Goal: Task Accomplishment & Management: Complete application form

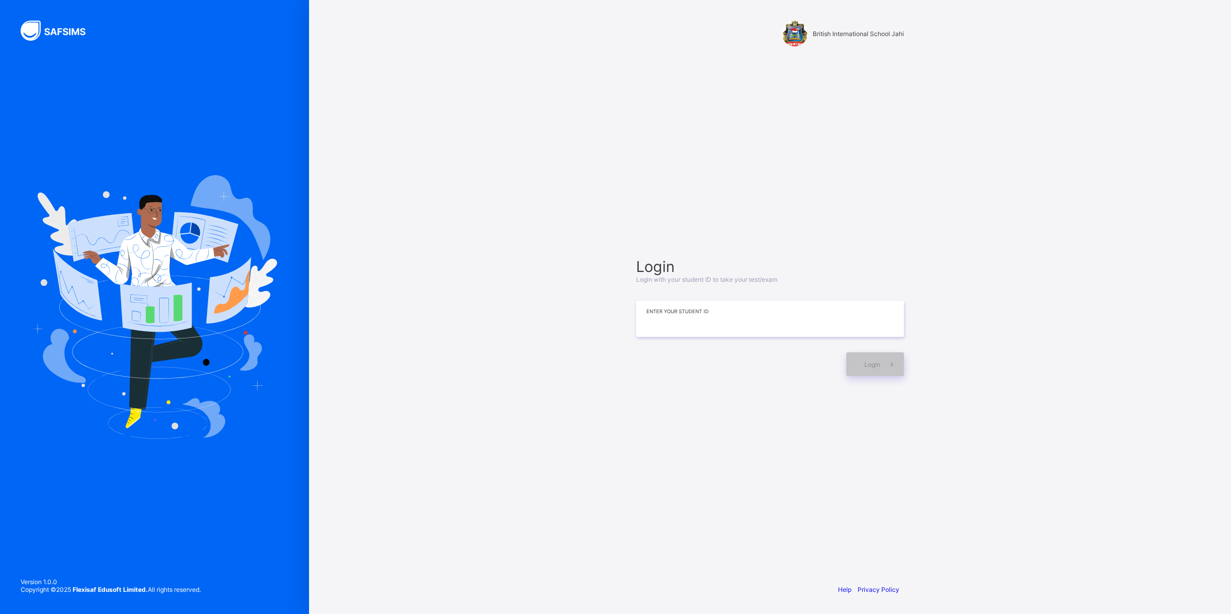
click at [680, 322] on input at bounding box center [770, 319] width 268 height 36
type input "*"
type input "**********"
click at [872, 362] on span "Login" at bounding box center [872, 364] width 16 height 8
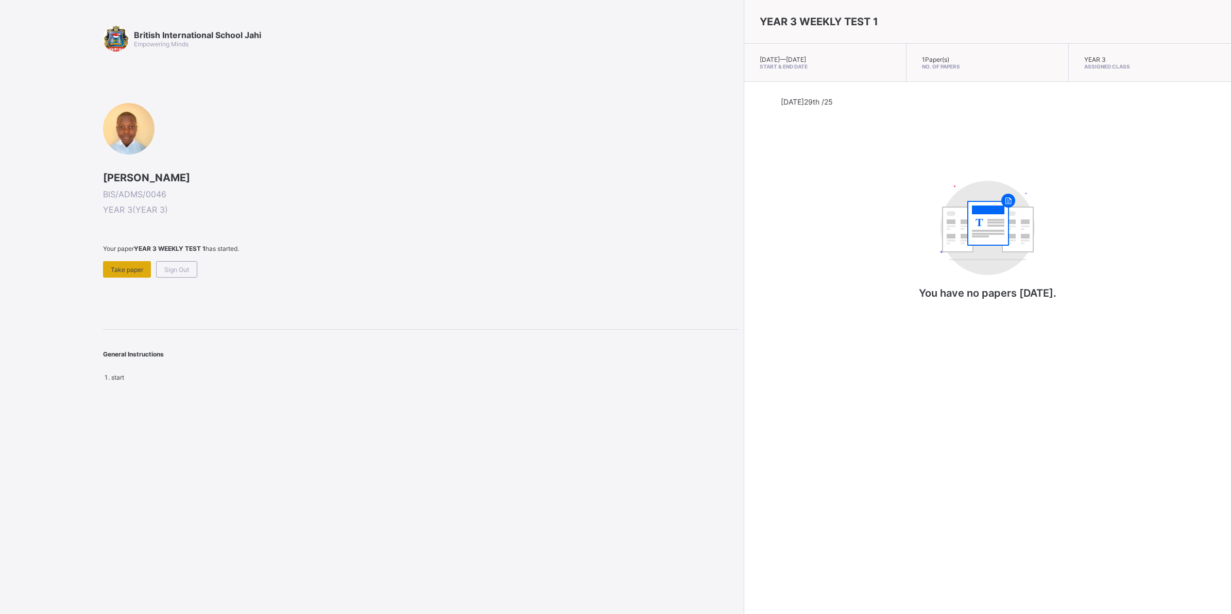
click at [134, 261] on div "Take paper" at bounding box center [127, 269] width 48 height 16
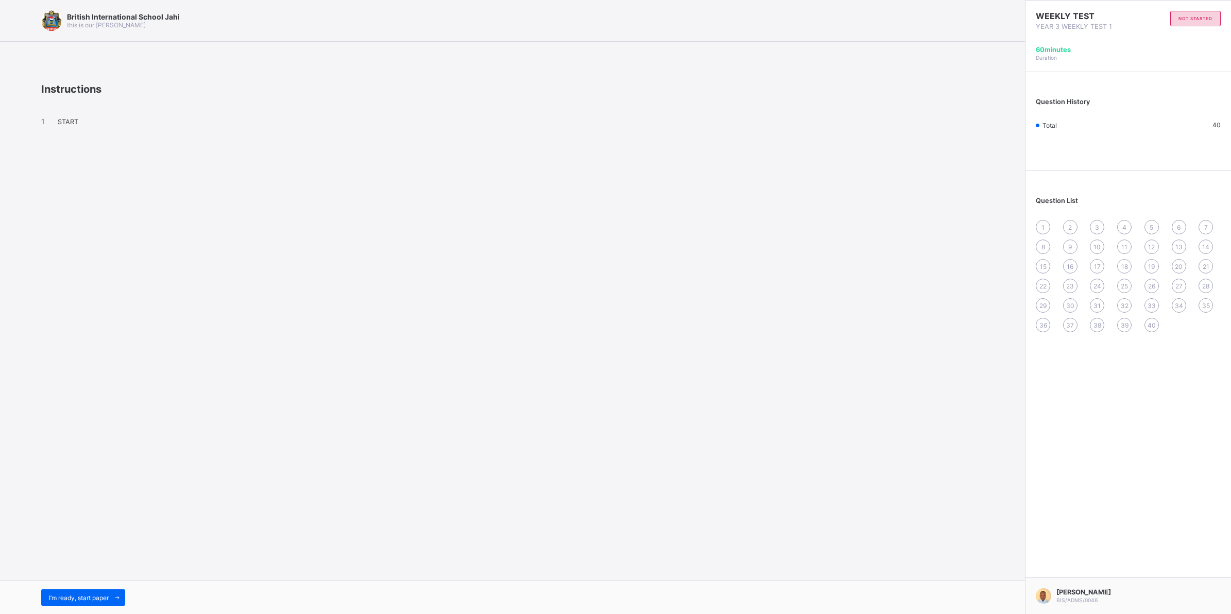
click at [67, 121] on span "START" at bounding box center [68, 122] width 21 height 8
click at [74, 123] on span "START" at bounding box center [68, 122] width 21 height 8
click at [60, 117] on div "START" at bounding box center [512, 130] width 942 height 71
click at [60, 118] on span "START" at bounding box center [68, 122] width 21 height 8
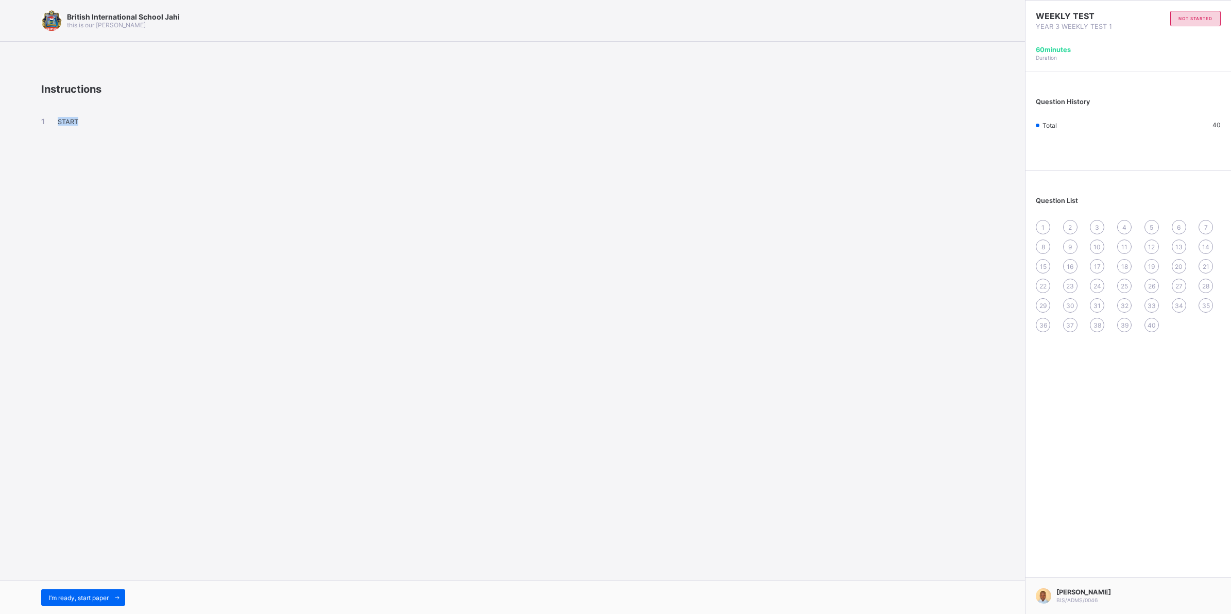
click at [60, 118] on span "START" at bounding box center [68, 122] width 21 height 8
click at [62, 122] on span "START" at bounding box center [68, 122] width 21 height 8
click at [74, 125] on span "START" at bounding box center [68, 122] width 21 height 8
drag, startPoint x: 71, startPoint y: 124, endPoint x: 66, endPoint y: 127, distance: 5.9
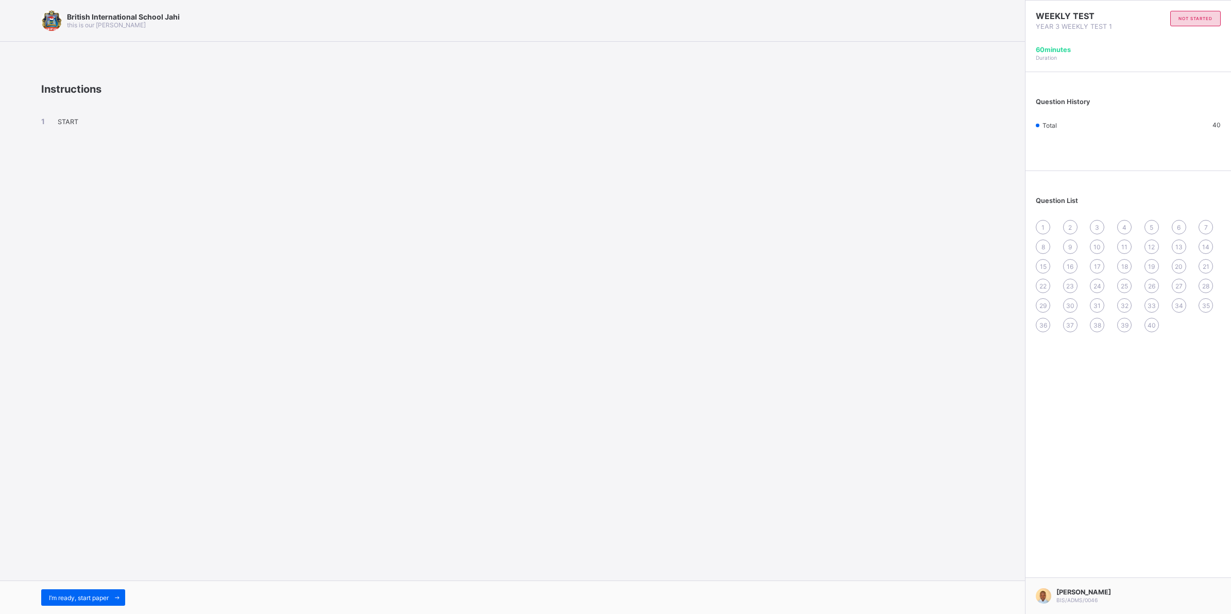
click at [66, 127] on div "START" at bounding box center [512, 130] width 942 height 71
click at [82, 594] on span "I’m ready, start paper" at bounding box center [79, 598] width 60 height 8
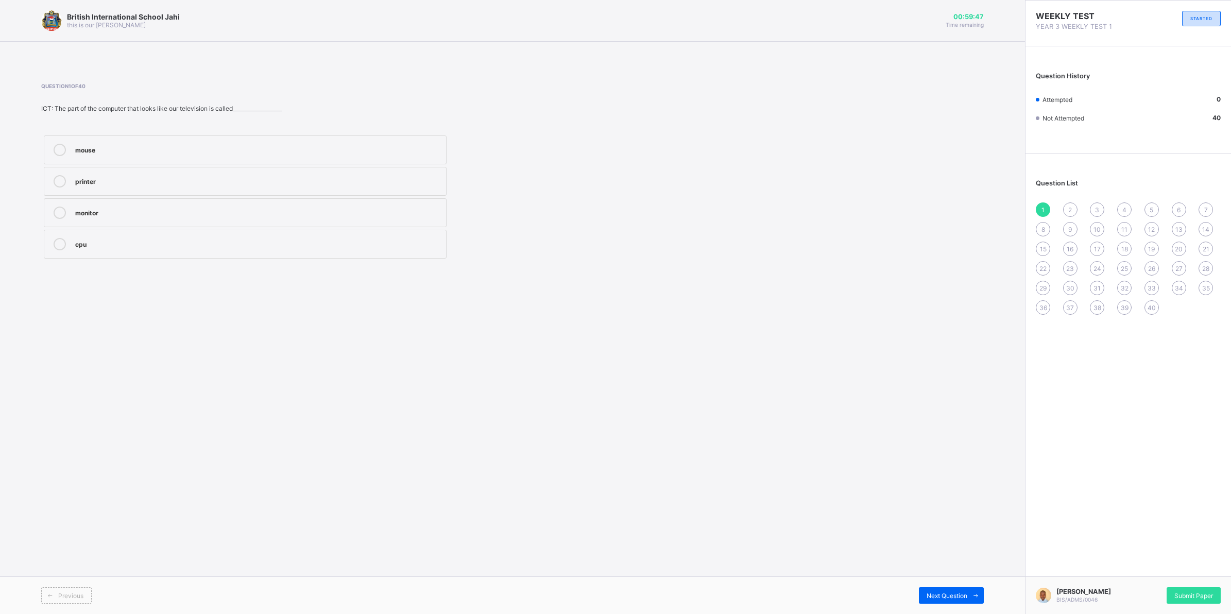
click at [137, 204] on label "monitor" at bounding box center [245, 212] width 403 height 29
click at [937, 592] on span "Next Question" at bounding box center [946, 596] width 41 height 8
click at [246, 210] on div "CPU" at bounding box center [258, 211] width 366 height 10
click at [961, 597] on div "Next Question" at bounding box center [951, 595] width 65 height 16
click at [339, 147] on div "2" at bounding box center [258, 149] width 366 height 10
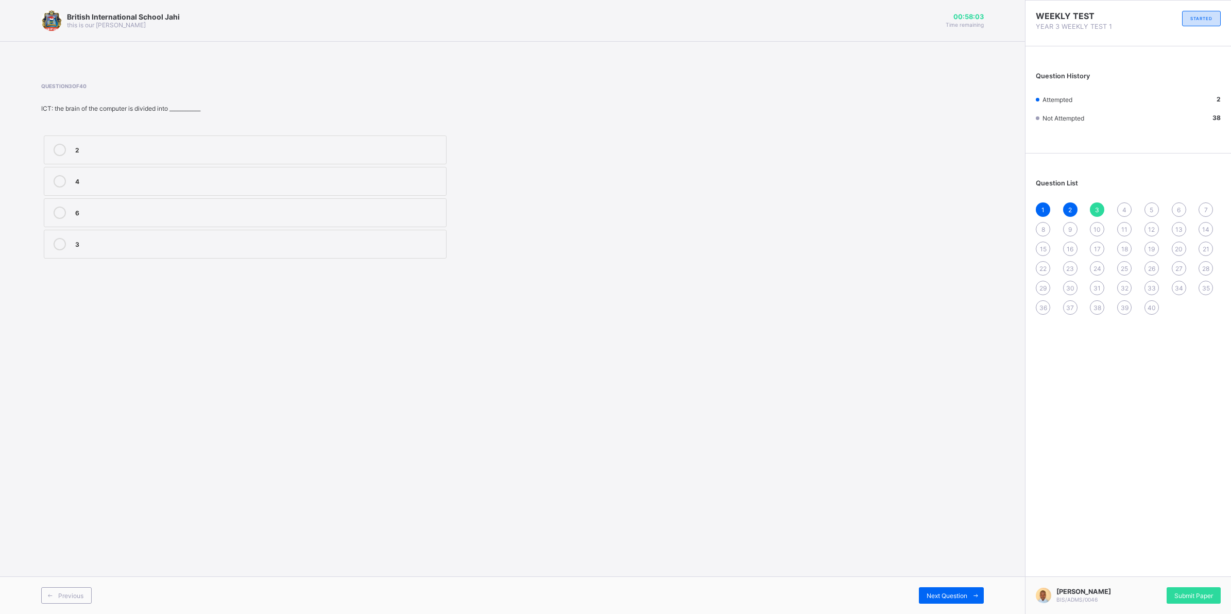
click at [228, 176] on div "4" at bounding box center [258, 180] width 366 height 10
click at [240, 148] on div "2" at bounding box center [258, 149] width 366 height 10
click at [968, 593] on span at bounding box center [975, 595] width 16 height 16
click at [249, 211] on div "mouse" at bounding box center [258, 211] width 366 height 10
click at [943, 583] on div "Previous Next Question" at bounding box center [512, 595] width 1025 height 38
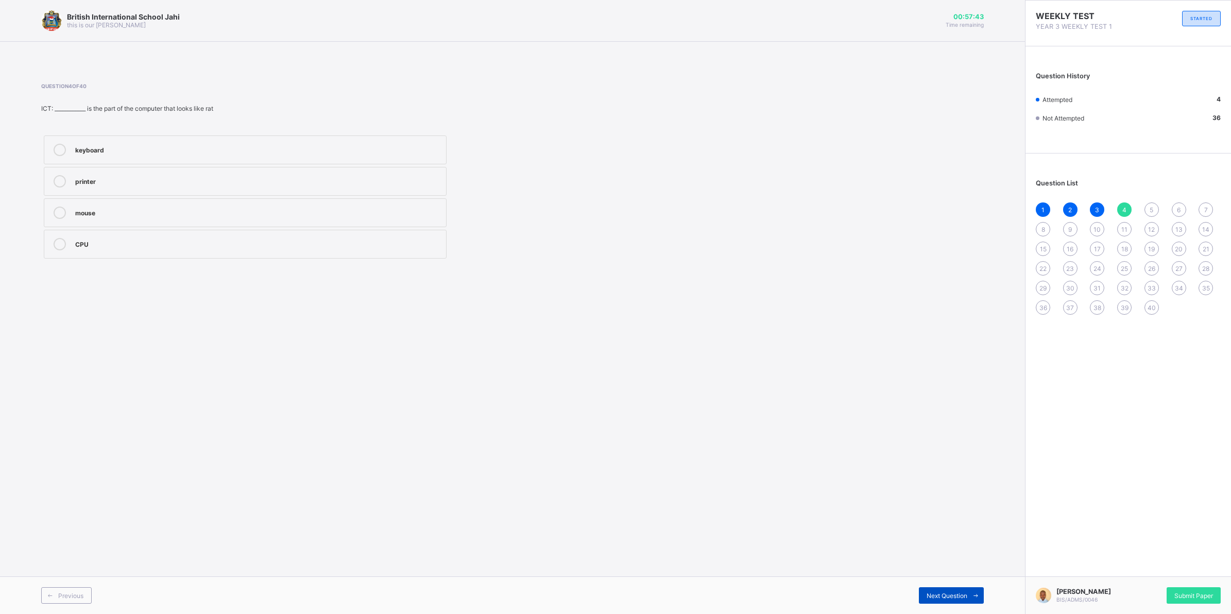
click at [936, 594] on span "Next Question" at bounding box center [946, 596] width 41 height 8
click at [1124, 207] on span "4" at bounding box center [1124, 210] width 4 height 8
click at [1154, 206] on div "5" at bounding box center [1151, 209] width 14 height 14
click at [121, 168] on label "mouse" at bounding box center [245, 181] width 403 height 29
click at [958, 591] on div "Next Question" at bounding box center [951, 595] width 65 height 16
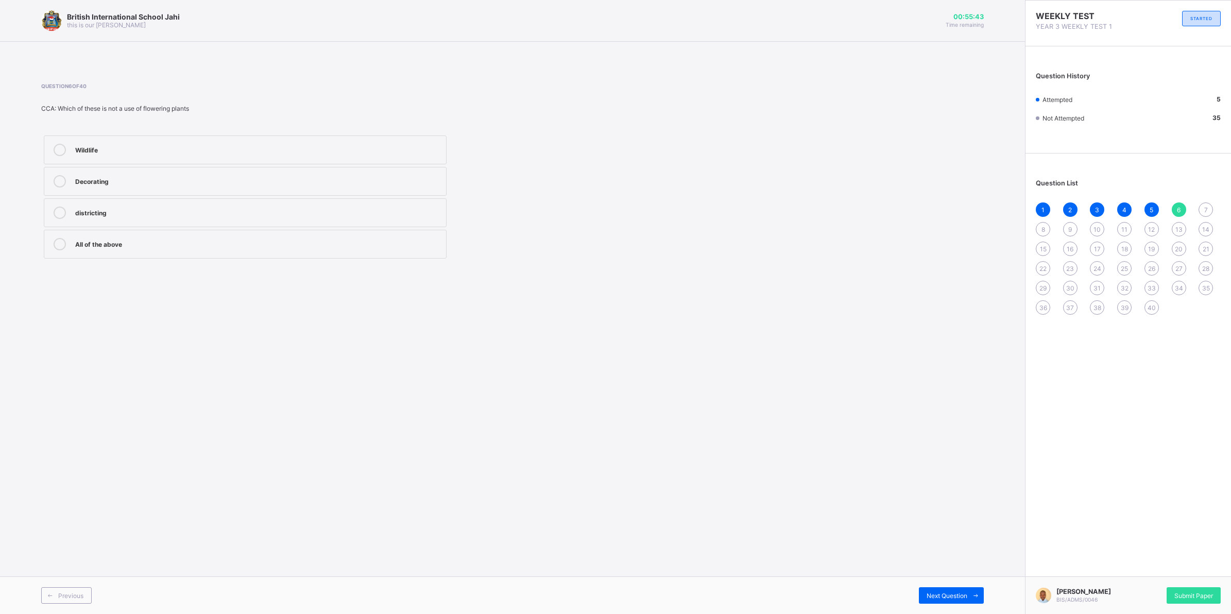
click at [1073, 204] on div "2" at bounding box center [1070, 209] width 14 height 14
click at [1095, 207] on span "3" at bounding box center [1097, 210] width 4 height 8
click at [1180, 203] on div "6" at bounding box center [1178, 209] width 14 height 14
click at [153, 214] on div "districting" at bounding box center [258, 211] width 366 height 10
click at [956, 595] on span "Next Question" at bounding box center [946, 596] width 41 height 8
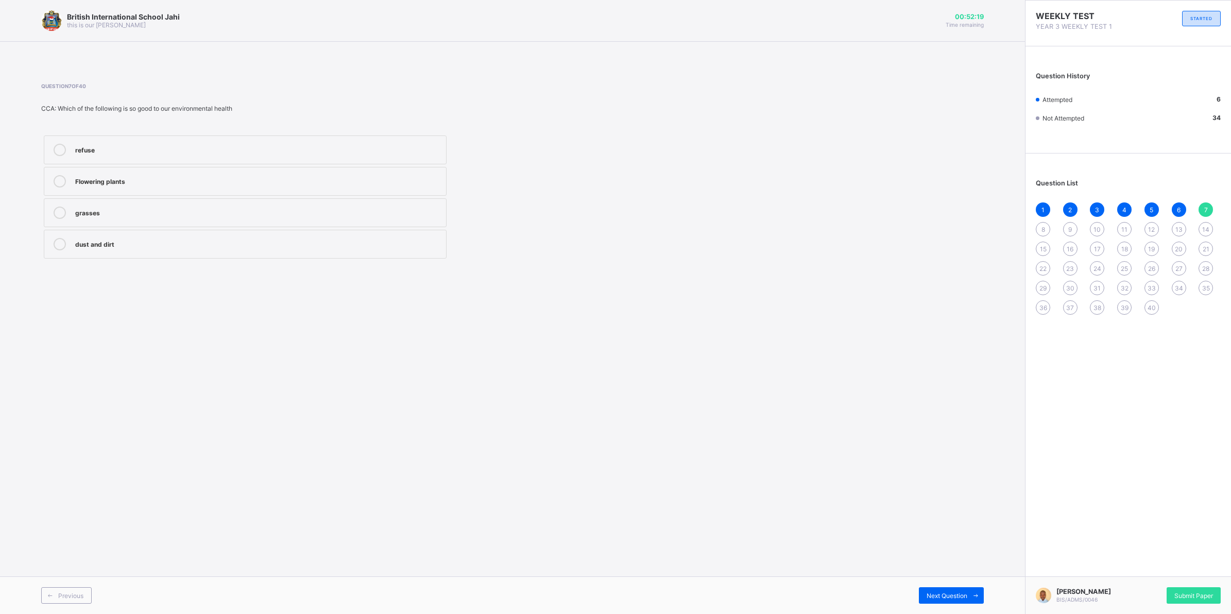
click at [273, 183] on div "Flowering plants" at bounding box center [258, 181] width 366 height 12
click at [960, 590] on div "Next Question" at bounding box center [951, 595] width 65 height 16
click at [343, 178] on div "waste and dirt" at bounding box center [258, 180] width 366 height 10
click at [944, 595] on span "Next Question" at bounding box center [946, 596] width 41 height 8
click at [423, 204] on label "Bushes" at bounding box center [245, 212] width 403 height 29
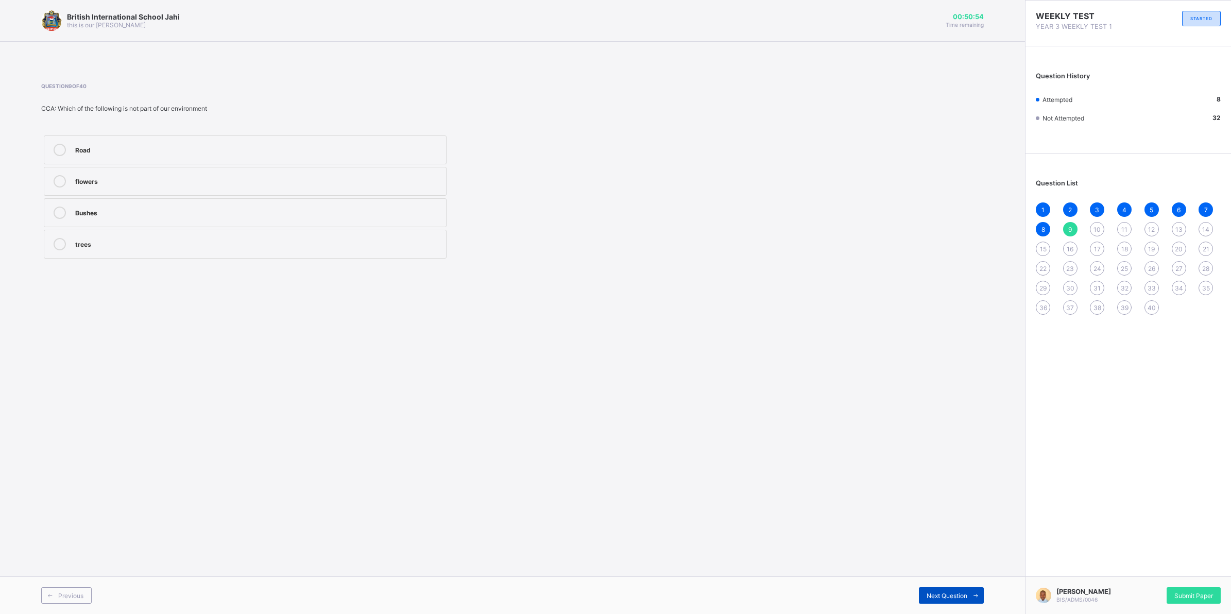
click at [950, 587] on div "Next Question" at bounding box center [951, 595] width 65 height 16
click at [394, 150] on div "our Community" at bounding box center [258, 149] width 366 height 10
click at [292, 161] on label "our Community" at bounding box center [245, 149] width 403 height 29
drag, startPoint x: 307, startPoint y: 158, endPoint x: 322, endPoint y: 148, distance: 17.9
click at [318, 149] on label "our Community" at bounding box center [245, 149] width 403 height 29
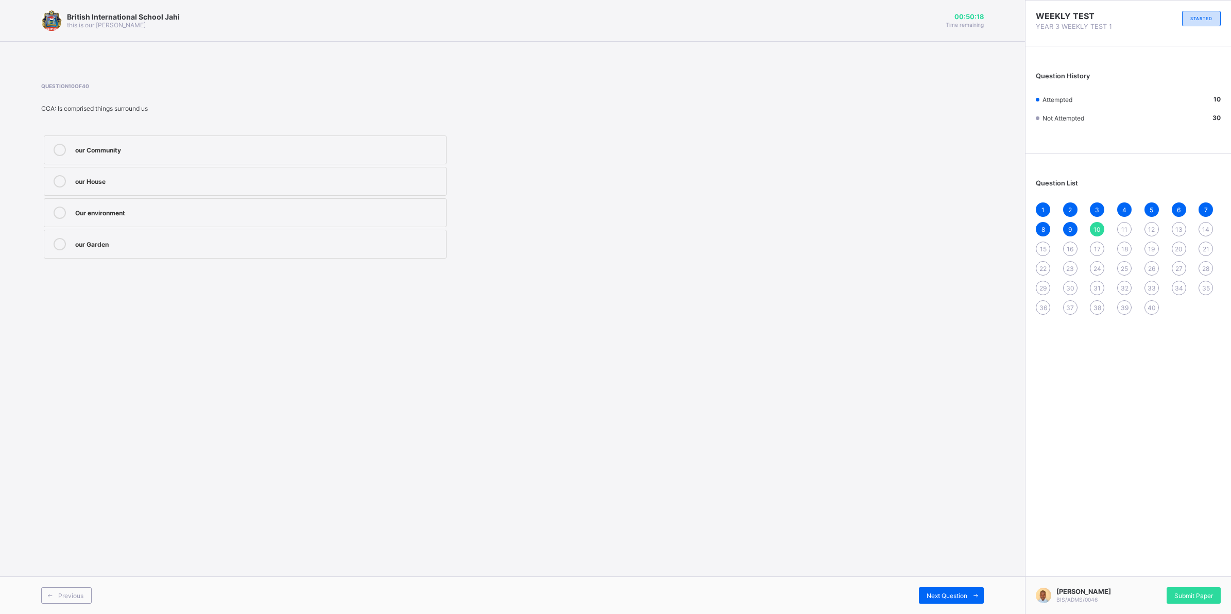
click at [325, 146] on div "our Community" at bounding box center [258, 149] width 366 height 10
click at [81, 209] on div "Our environment" at bounding box center [258, 211] width 366 height 10
click at [165, 135] on label "our Community" at bounding box center [245, 149] width 403 height 29
click at [968, 599] on span at bounding box center [975, 595] width 16 height 16
click at [958, 580] on div "Previous Next Question" at bounding box center [512, 595] width 1025 height 38
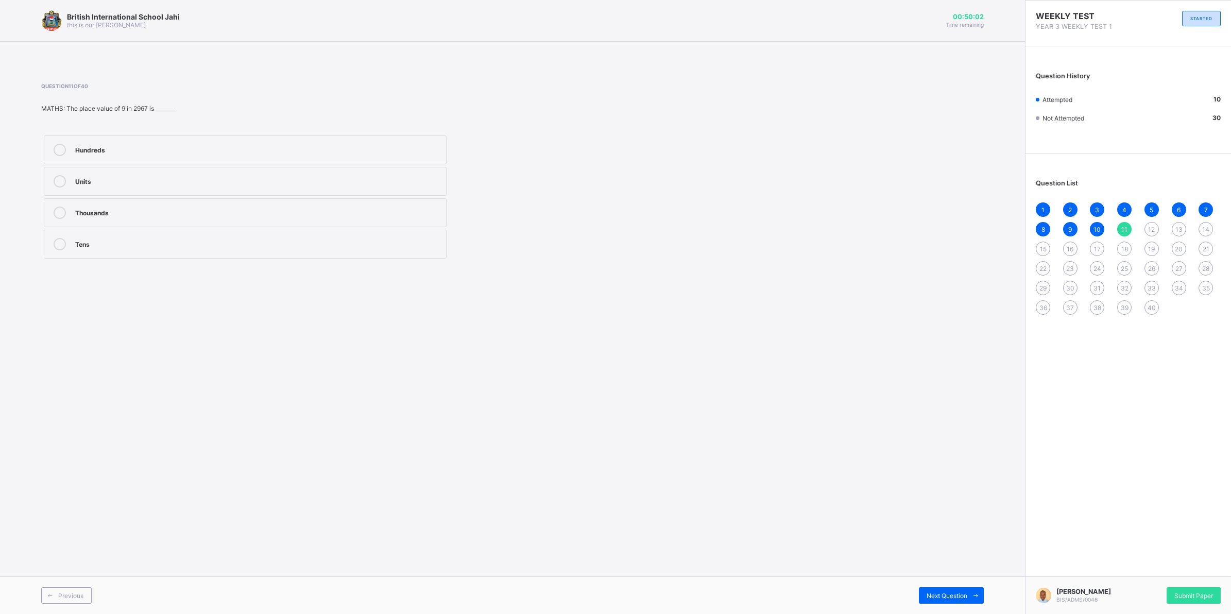
click at [1095, 219] on div "1 2 3 4 5 6 7 8 9 10 11 12 13 14 15 16 17 18 19 20 21 22 23 24 25 26 27 28 29 3…" at bounding box center [1127, 258] width 185 height 112
click at [1096, 226] on span "10" at bounding box center [1096, 230] width 7 height 8
click at [1121, 226] on span "11" at bounding box center [1124, 230] width 6 height 8
drag, startPoint x: 271, startPoint y: 215, endPoint x: 285, endPoint y: 214, distance: 13.4
click at [283, 213] on div "Thousands" at bounding box center [258, 211] width 366 height 10
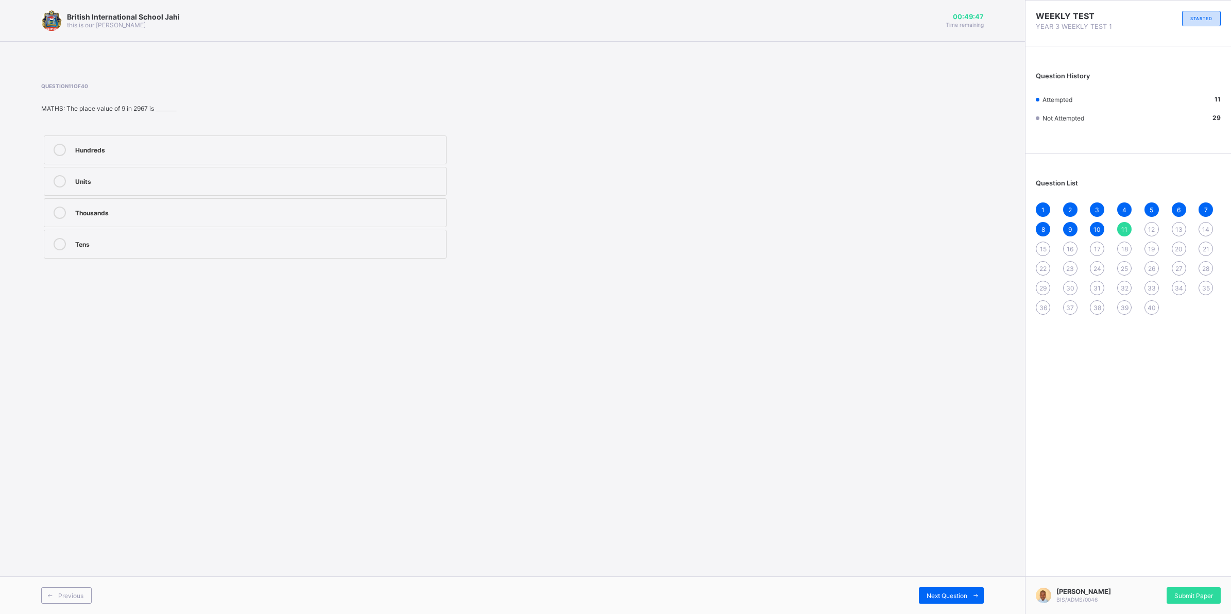
click at [948, 578] on div "Previous Next Question" at bounding box center [512, 595] width 1025 height 38
click at [937, 593] on span "Next Question" at bounding box center [946, 596] width 41 height 8
click at [299, 207] on div "327" at bounding box center [258, 211] width 366 height 10
click at [927, 592] on span "Next Question" at bounding box center [946, 596] width 41 height 8
click at [1155, 224] on div "12" at bounding box center [1151, 229] width 14 height 14
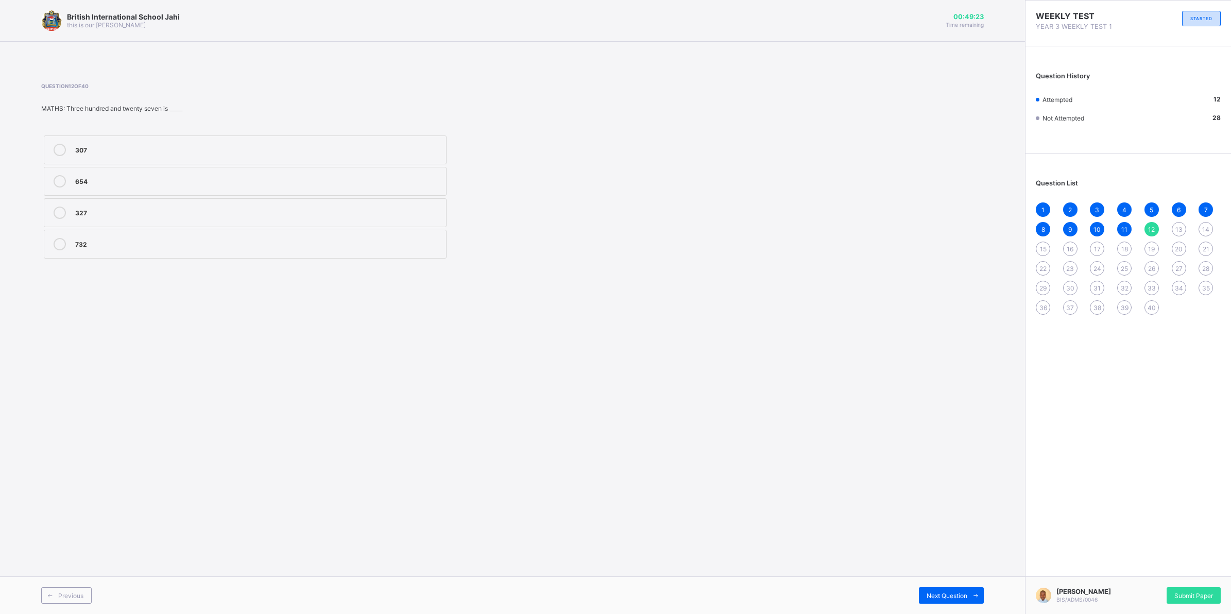
click at [400, 207] on div "327" at bounding box center [258, 211] width 366 height 10
click at [970, 591] on span at bounding box center [975, 595] width 16 height 16
click at [257, 206] on label "8" at bounding box center [245, 212] width 403 height 29
click at [962, 595] on span "Next Question" at bounding box center [946, 596] width 41 height 8
click at [148, 245] on div "equal" at bounding box center [258, 243] width 366 height 10
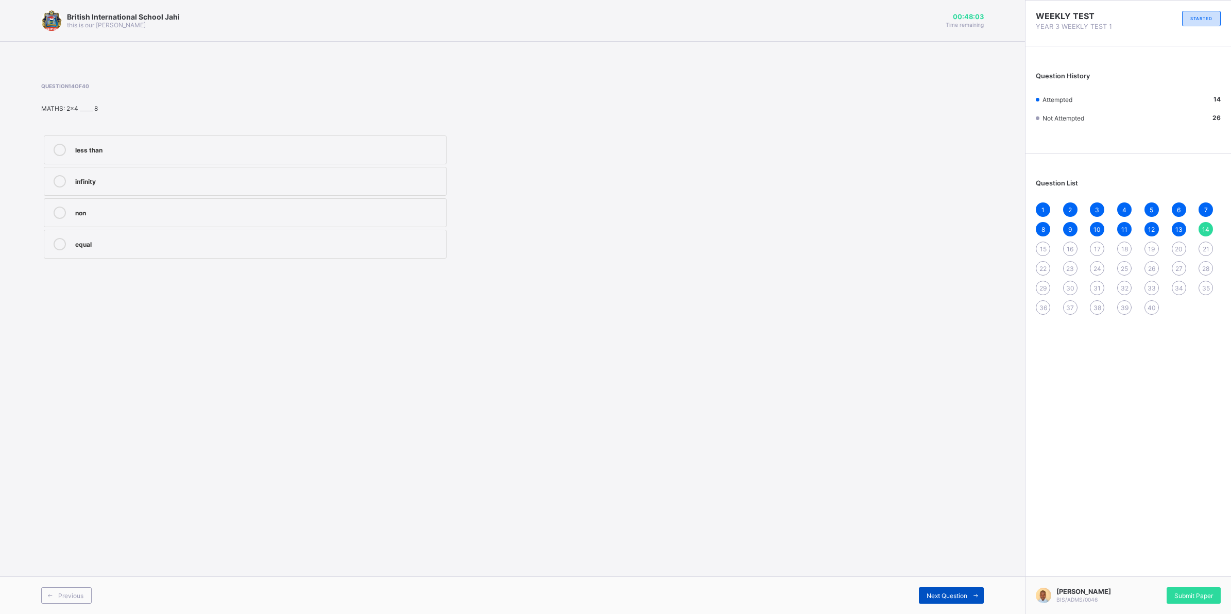
click at [941, 593] on span "Next Question" at bounding box center [946, 596] width 41 height 8
click at [199, 204] on label "3,5, 7" at bounding box center [245, 212] width 403 height 29
click at [955, 592] on span "Next Question" at bounding box center [946, 596] width 41 height 8
click at [385, 201] on label "Very fast" at bounding box center [245, 212] width 403 height 29
drag, startPoint x: 305, startPoint y: 163, endPoint x: 298, endPoint y: 168, distance: 9.6
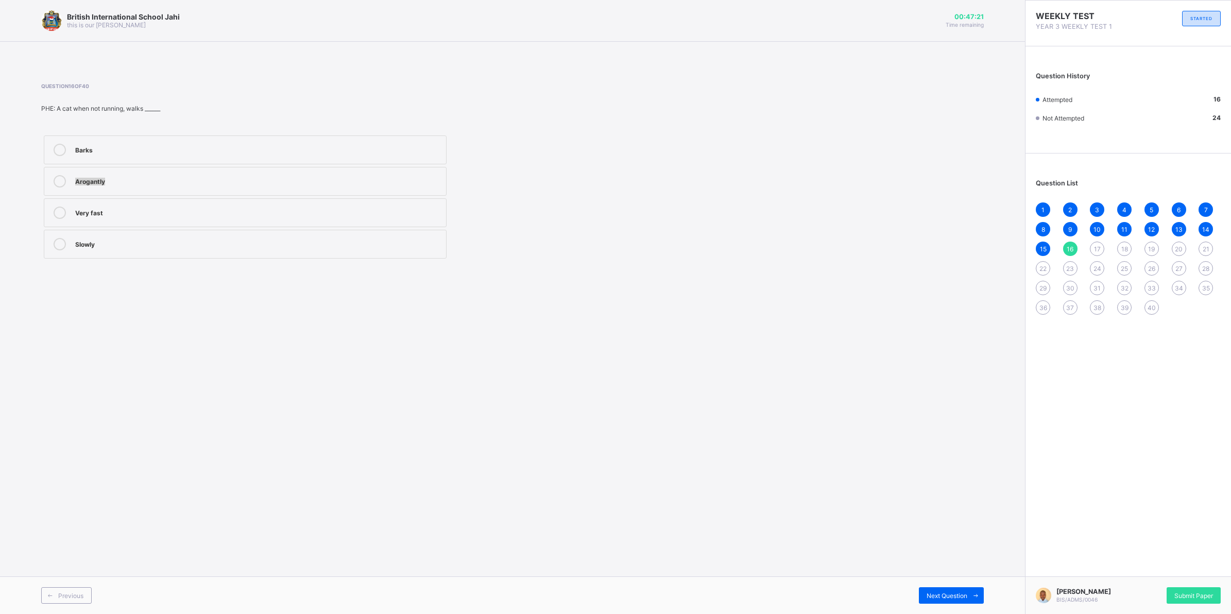
click at [298, 168] on div "Barks Arogantly Very fast Slowly" at bounding box center [245, 197] width 408 height 128
drag, startPoint x: 298, startPoint y: 168, endPoint x: 260, endPoint y: 161, distance: 38.3
click at [260, 161] on label "Barks" at bounding box center [245, 149] width 403 height 29
drag, startPoint x: 226, startPoint y: 172, endPoint x: 218, endPoint y: 183, distance: 13.3
click at [218, 183] on label "Arogantly" at bounding box center [245, 181] width 403 height 29
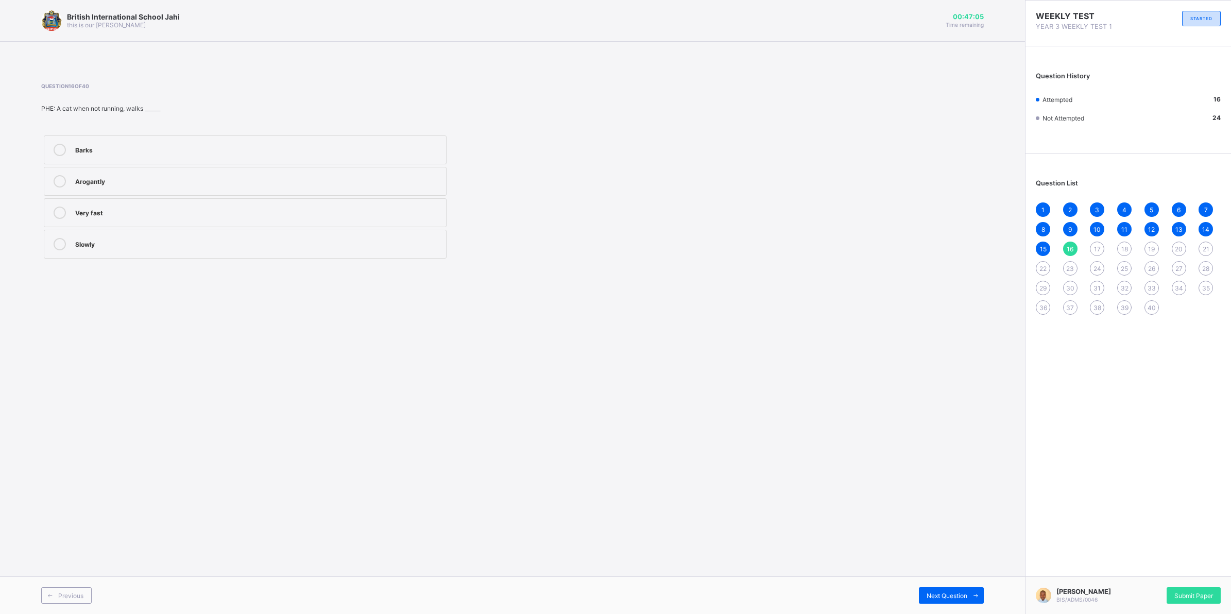
drag, startPoint x: 285, startPoint y: 209, endPoint x: 300, endPoint y: 217, distance: 17.5
click at [286, 209] on div "Very fast" at bounding box center [258, 211] width 366 height 10
click at [946, 590] on div "Next Question" at bounding box center [951, 595] width 65 height 16
drag, startPoint x: 199, startPoint y: 141, endPoint x: 243, endPoint y: 215, distance: 86.8
click at [199, 147] on label "Speed" at bounding box center [245, 149] width 403 height 29
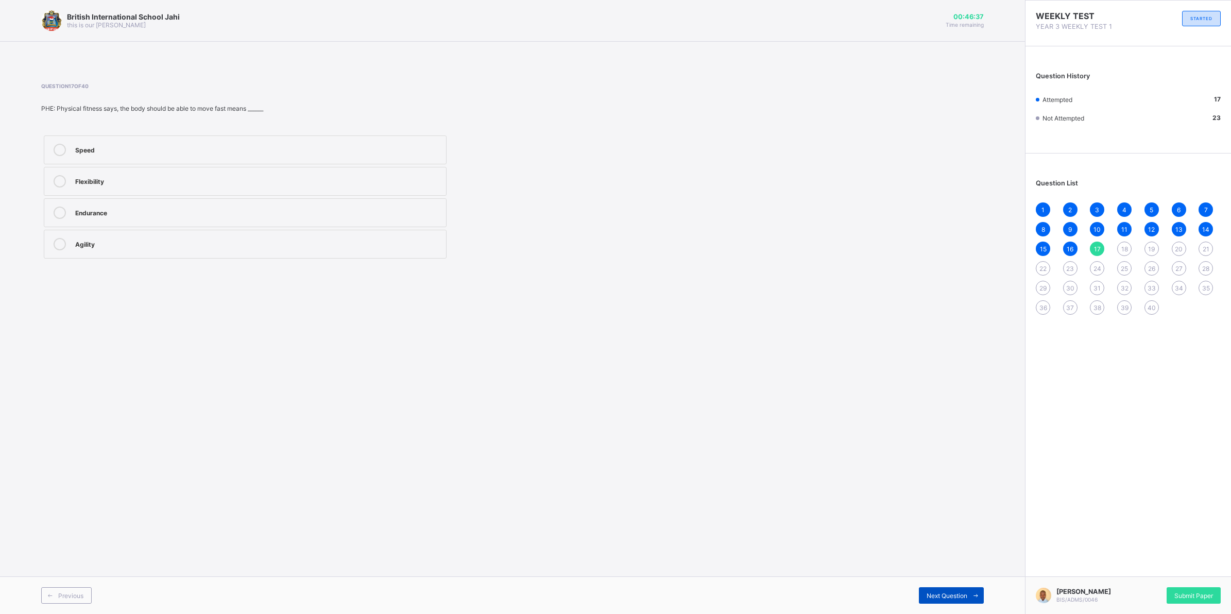
click at [969, 590] on span at bounding box center [975, 595] width 16 height 16
drag, startPoint x: 235, startPoint y: 148, endPoint x: 239, endPoint y: 143, distance: 6.6
click at [238, 145] on div "Rhythmic" at bounding box center [258, 149] width 366 height 10
click at [936, 595] on span "Next Question" at bounding box center [946, 596] width 41 height 8
drag, startPoint x: 224, startPoint y: 251, endPoint x: 289, endPoint y: 274, distance: 68.6
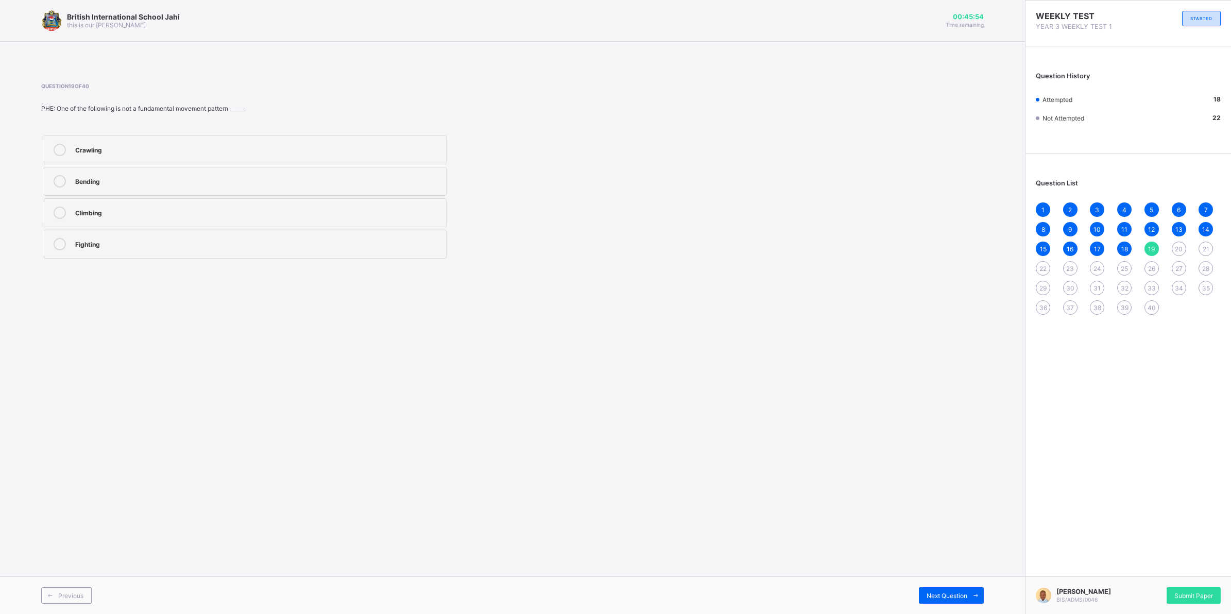
click at [230, 251] on label "Fighting" at bounding box center [245, 244] width 403 height 29
click at [954, 591] on div "Next Question" at bounding box center [951, 595] width 65 height 16
click at [431, 147] on div "Barking sound" at bounding box center [258, 149] width 366 height 10
click at [942, 595] on span "Next Question" at bounding box center [946, 596] width 41 height 8
click at [938, 590] on div "Next Question" at bounding box center [951, 595] width 65 height 16
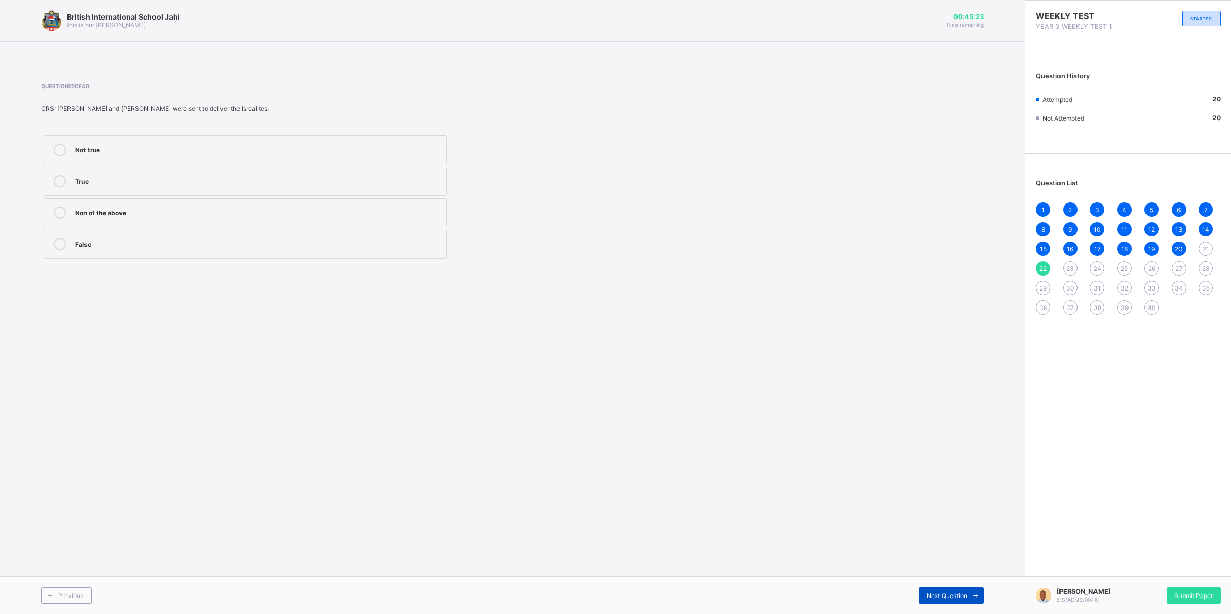
click at [938, 590] on div "Next Question" at bounding box center [951, 595] width 65 height 16
click at [160, 213] on div "Breadth" at bounding box center [258, 211] width 366 height 10
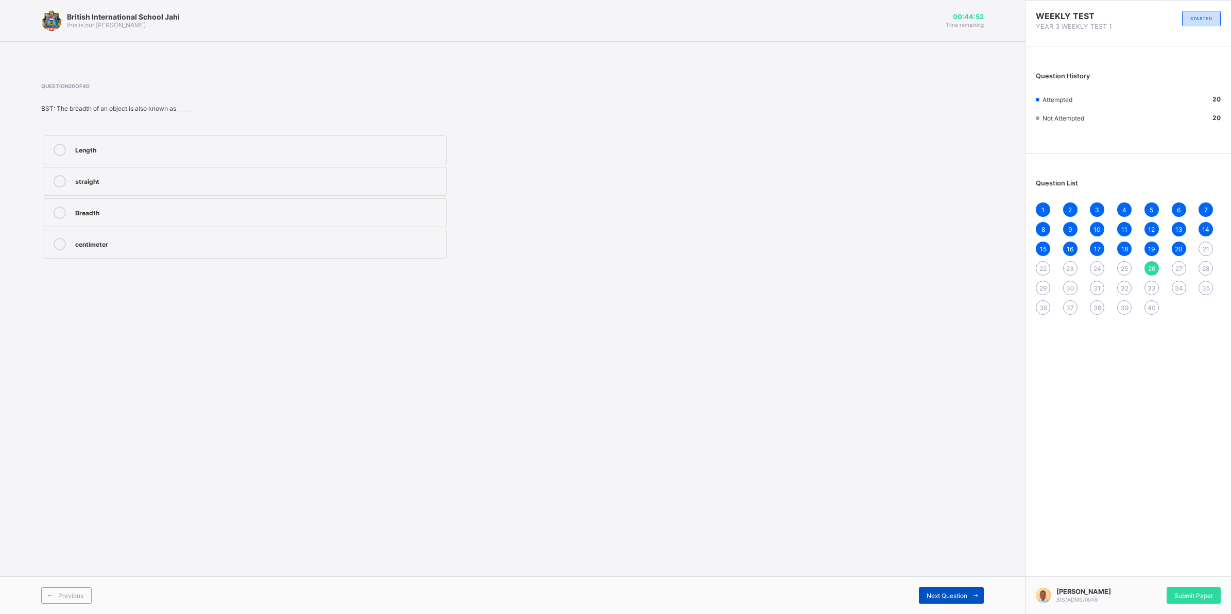
click at [938, 595] on span "Next Question" at bounding box center [946, 596] width 41 height 8
click at [242, 144] on div "Tin milk" at bounding box center [258, 149] width 366 height 10
click at [191, 248] on div "athroom scale" at bounding box center [258, 244] width 366 height 12
click at [943, 597] on span "Next Question" at bounding box center [946, 596] width 41 height 8
click at [312, 145] on div "! Kilometre" at bounding box center [258, 149] width 366 height 10
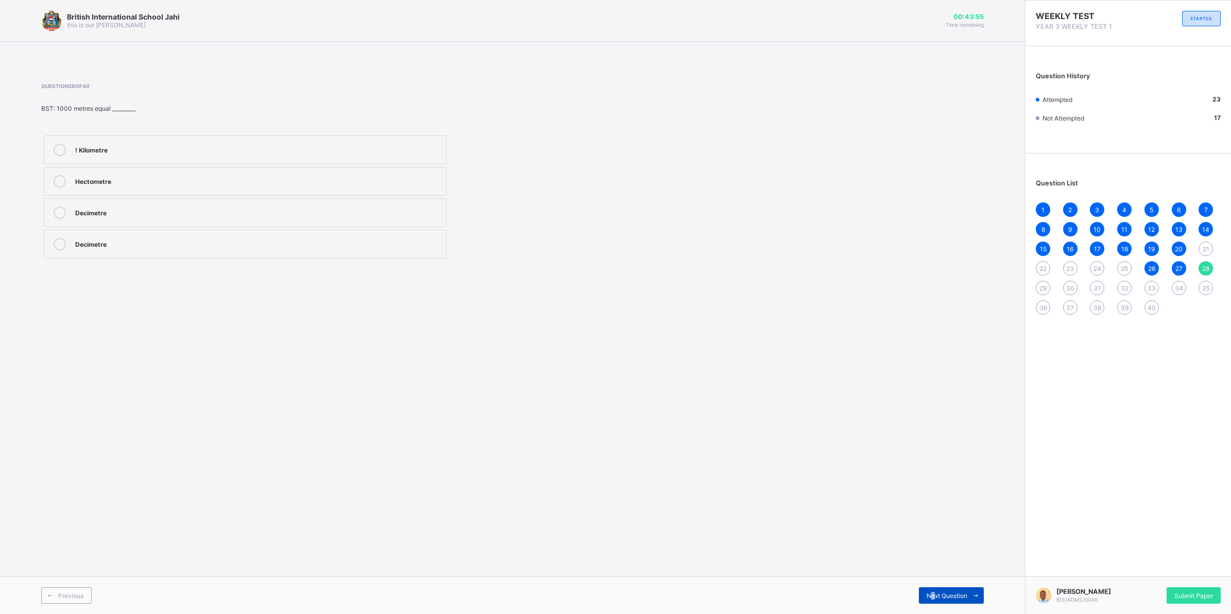
click at [930, 590] on div "Next Question" at bounding box center [951, 595] width 65 height 16
drag, startPoint x: 930, startPoint y: 590, endPoint x: 893, endPoint y: 454, distance: 140.9
click at [893, 454] on div "British International School Jahi this is our [PERSON_NAME] 00:43:53 Time remai…" at bounding box center [512, 307] width 1025 height 614
click at [410, 251] on label "Three" at bounding box center [245, 244] width 403 height 29
click at [945, 595] on span "Next Question" at bounding box center [946, 596] width 41 height 8
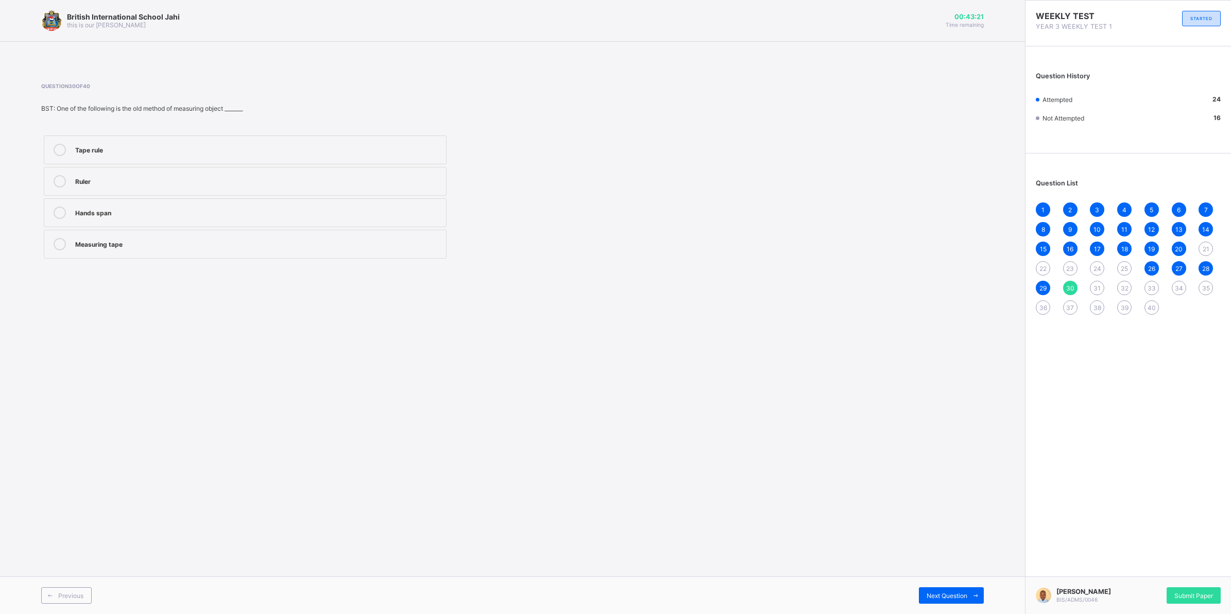
click at [1043, 286] on span "29" at bounding box center [1042, 288] width 7 height 8
drag, startPoint x: 942, startPoint y: 600, endPoint x: 941, endPoint y: 581, distance: 19.1
click at [943, 590] on div "Next Question" at bounding box center [951, 595] width 65 height 16
click at [240, 217] on div "Hands span" at bounding box center [258, 212] width 366 height 12
click at [954, 594] on span "Next Question" at bounding box center [946, 596] width 41 height 8
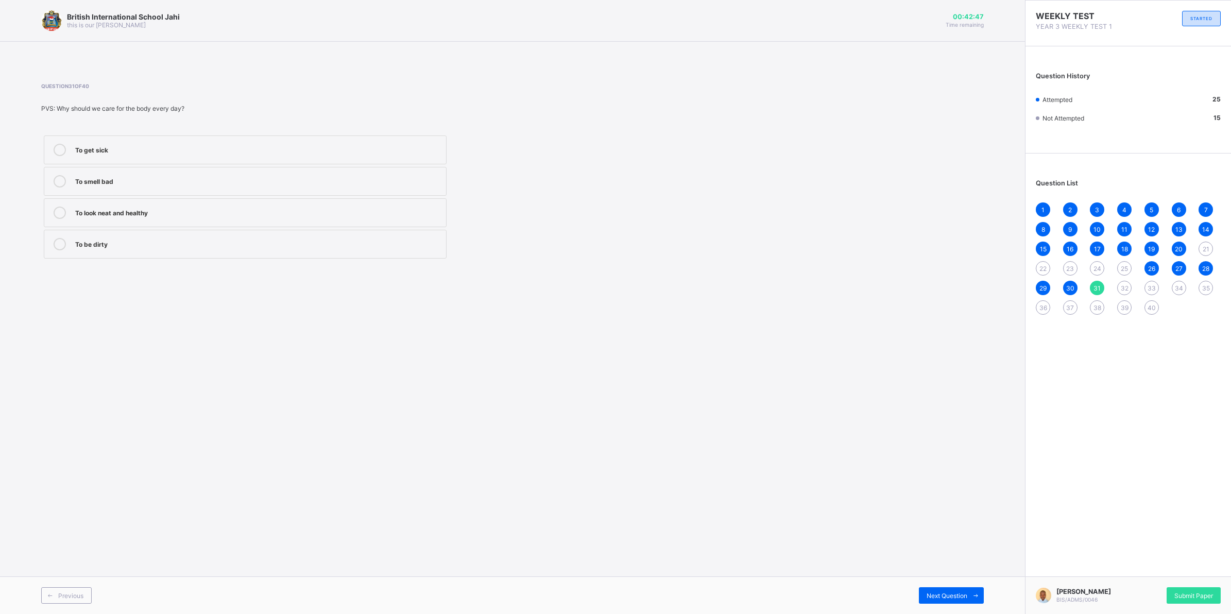
click at [440, 202] on label "To look neat and healthy" at bounding box center [245, 212] width 403 height 29
click at [1208, 266] on span "28" at bounding box center [1205, 269] width 7 height 8
click at [1175, 265] on span "27" at bounding box center [1178, 269] width 7 height 8
click at [1148, 262] on div "26" at bounding box center [1151, 268] width 14 height 14
click at [1179, 245] on span "20" at bounding box center [1178, 249] width 8 height 8
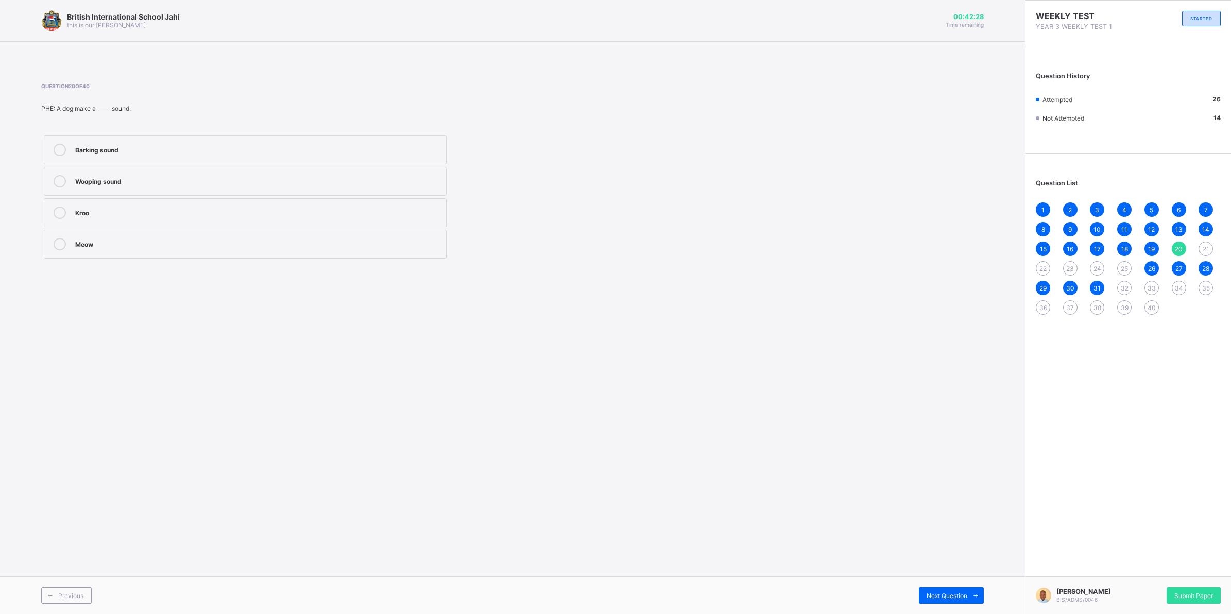
click at [1152, 245] on span "19" at bounding box center [1151, 249] width 7 height 8
click at [1126, 246] on span "18" at bounding box center [1124, 249] width 7 height 8
click at [1068, 241] on div "16" at bounding box center [1070, 248] width 14 height 14
click at [1043, 246] on span "15" at bounding box center [1043, 249] width 7 height 8
click at [1204, 227] on span "14" at bounding box center [1205, 230] width 7 height 8
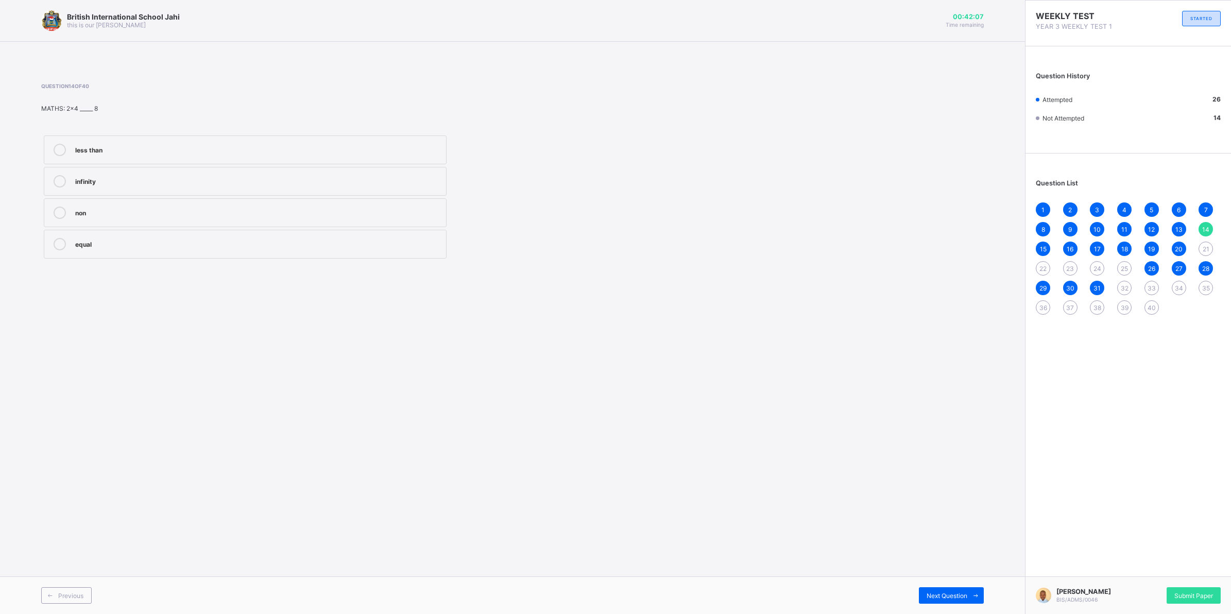
click at [1152, 222] on div "12" at bounding box center [1151, 229] width 14 height 14
click at [1173, 230] on div "13" at bounding box center [1178, 229] width 14 height 14
drag, startPoint x: 1211, startPoint y: 228, endPoint x: 1203, endPoint y: 223, distance: 9.0
click at [1209, 222] on div "14" at bounding box center [1205, 229] width 14 height 14
click at [1043, 246] on span "15" at bounding box center [1043, 249] width 7 height 8
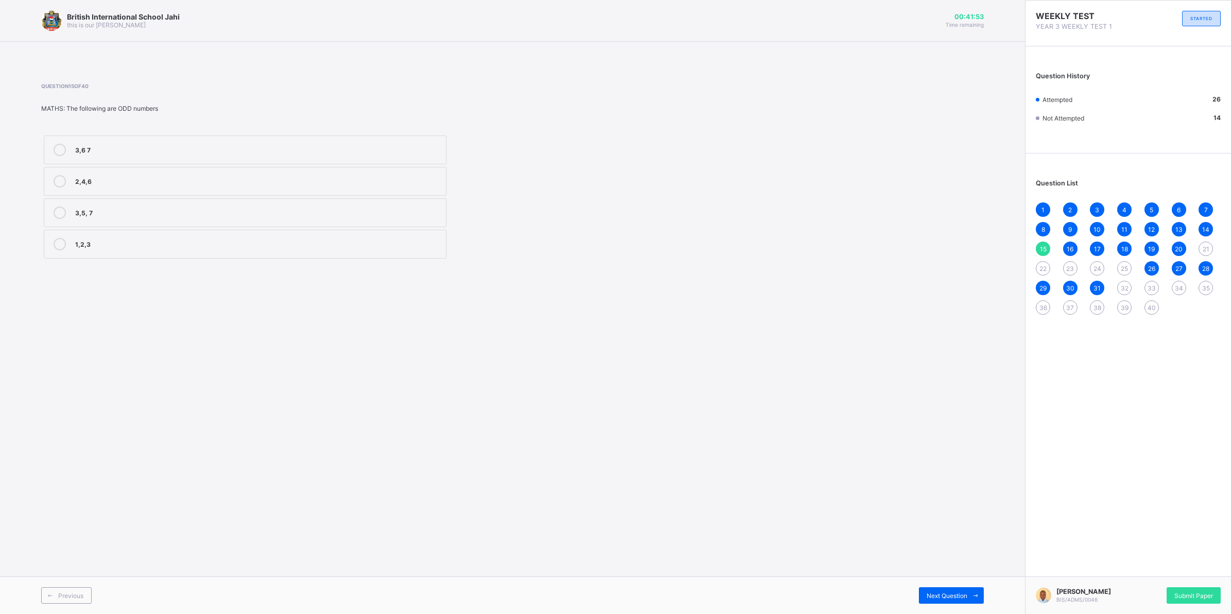
click at [1069, 246] on span "16" at bounding box center [1069, 249] width 7 height 8
click at [1095, 241] on div "17" at bounding box center [1096, 248] width 14 height 14
click at [1123, 248] on span "18" at bounding box center [1124, 249] width 7 height 8
click at [1041, 206] on span "1" at bounding box center [1042, 210] width 3 height 8
click at [1074, 206] on div "2" at bounding box center [1070, 209] width 14 height 14
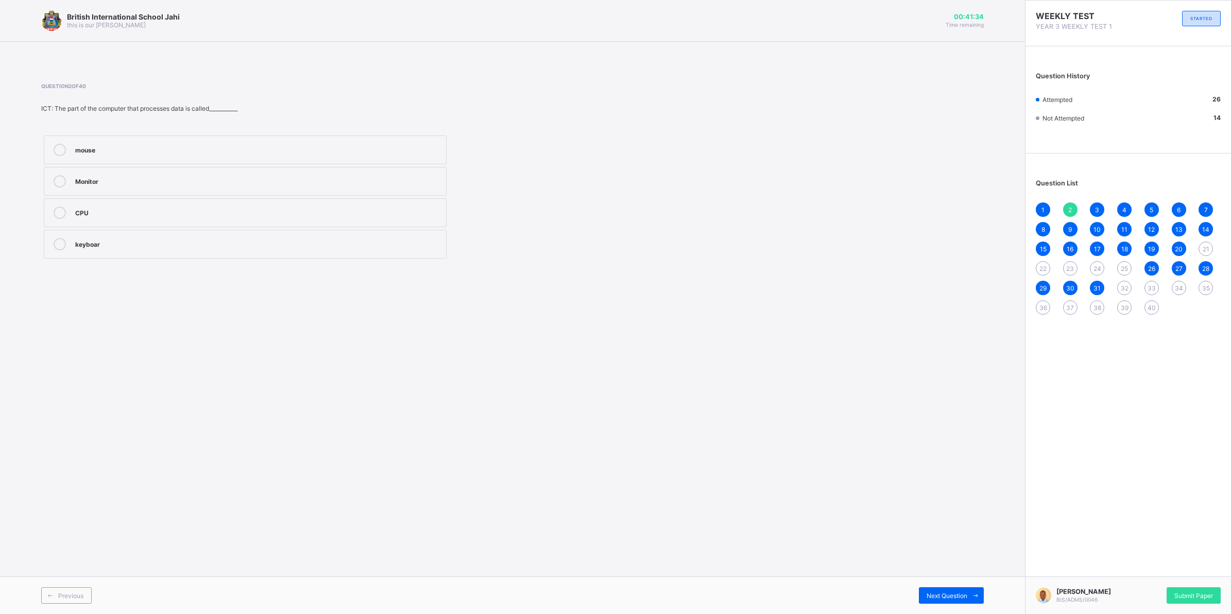
drag, startPoint x: 1095, startPoint y: 204, endPoint x: 1101, endPoint y: 203, distance: 6.3
click at [1100, 203] on div "3" at bounding box center [1096, 209] width 14 height 14
drag, startPoint x: 1101, startPoint y: 203, endPoint x: 1161, endPoint y: 182, distance: 64.0
click at [1161, 182] on div "Question List 1 2 3 4 5 6 7 8 9 10 11 12 13 14 15 16 17 18 19 20 21 22 23 24 25…" at bounding box center [1127, 242] width 205 height 166
click at [1123, 206] on span "4" at bounding box center [1124, 210] width 4 height 8
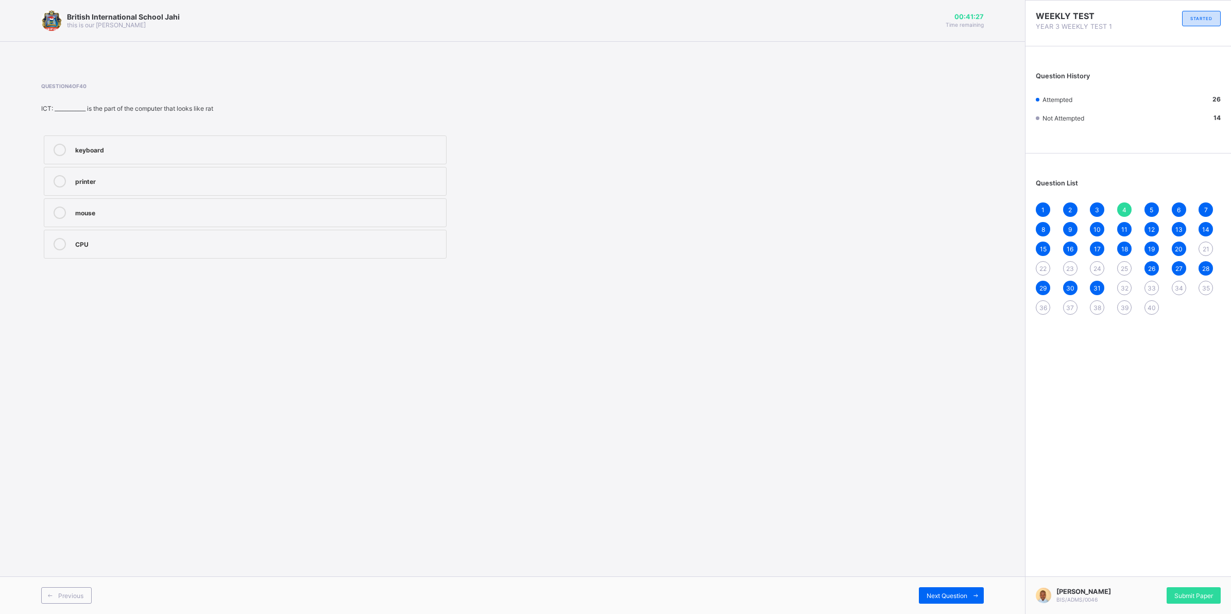
click at [1148, 203] on div "5" at bounding box center [1151, 209] width 14 height 14
click at [1174, 209] on div "6" at bounding box center [1178, 209] width 14 height 14
click at [1201, 206] on div "7" at bounding box center [1205, 209] width 14 height 14
drag, startPoint x: 1043, startPoint y: 229, endPoint x: 1048, endPoint y: 222, distance: 8.9
click at [1046, 224] on div "8" at bounding box center [1042, 229] width 14 height 14
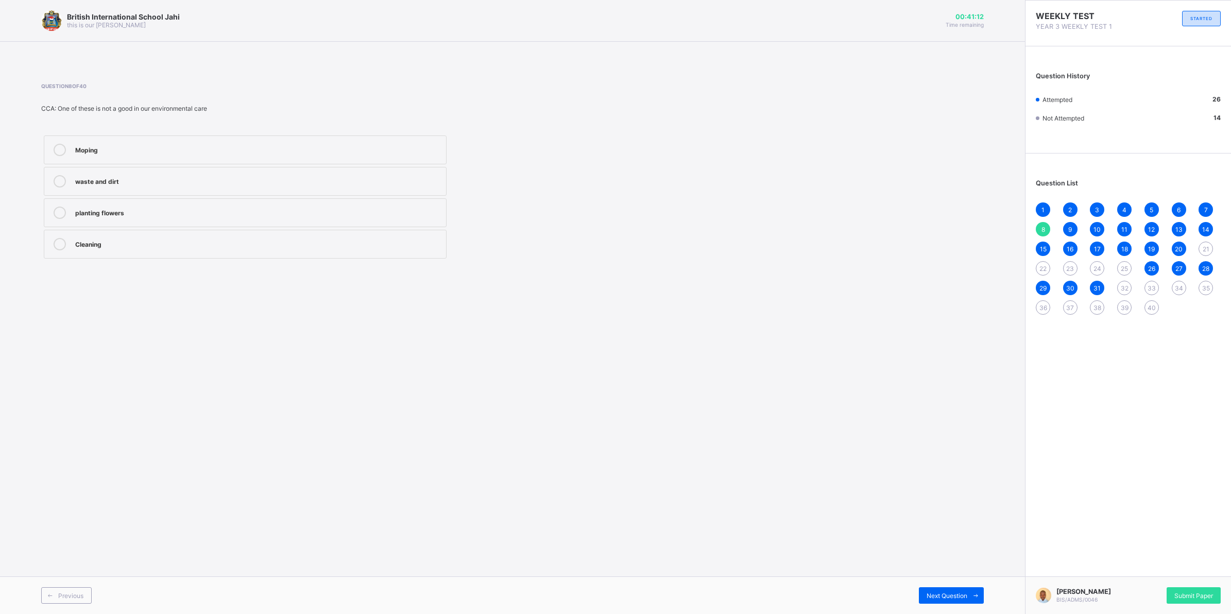
drag, startPoint x: 1048, startPoint y: 222, endPoint x: 992, endPoint y: 223, distance: 56.1
click at [992, 224] on div "British International School Jahi this is our [PERSON_NAME] 00:41:12 Time remai…" at bounding box center [512, 307] width 1025 height 614
drag, startPoint x: 1071, startPoint y: 227, endPoint x: 1077, endPoint y: 226, distance: 5.8
click at [1075, 227] on div "9" at bounding box center [1070, 229] width 14 height 14
click at [138, 138] on label "Road" at bounding box center [245, 149] width 403 height 29
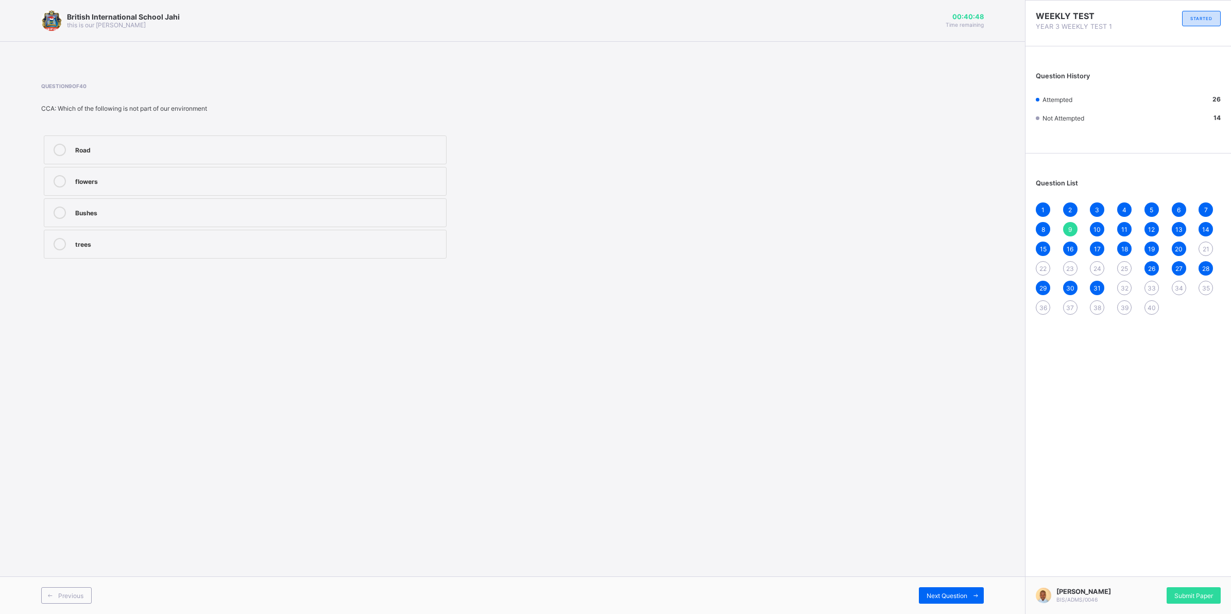
click at [1095, 223] on div "10" at bounding box center [1096, 229] width 14 height 14
click at [395, 217] on div "Our environment" at bounding box center [258, 212] width 366 height 12
click at [1128, 284] on span "32" at bounding box center [1124, 288] width 8 height 8
click at [1098, 284] on span "31" at bounding box center [1096, 288] width 7 height 8
click at [1131, 284] on div "1 2 3 4 5 6 7 8 9 10 11 12 13 14 15 16 17 18 19 20 21 22 23 24 25 26 27 28 29 3…" at bounding box center [1127, 258] width 185 height 112
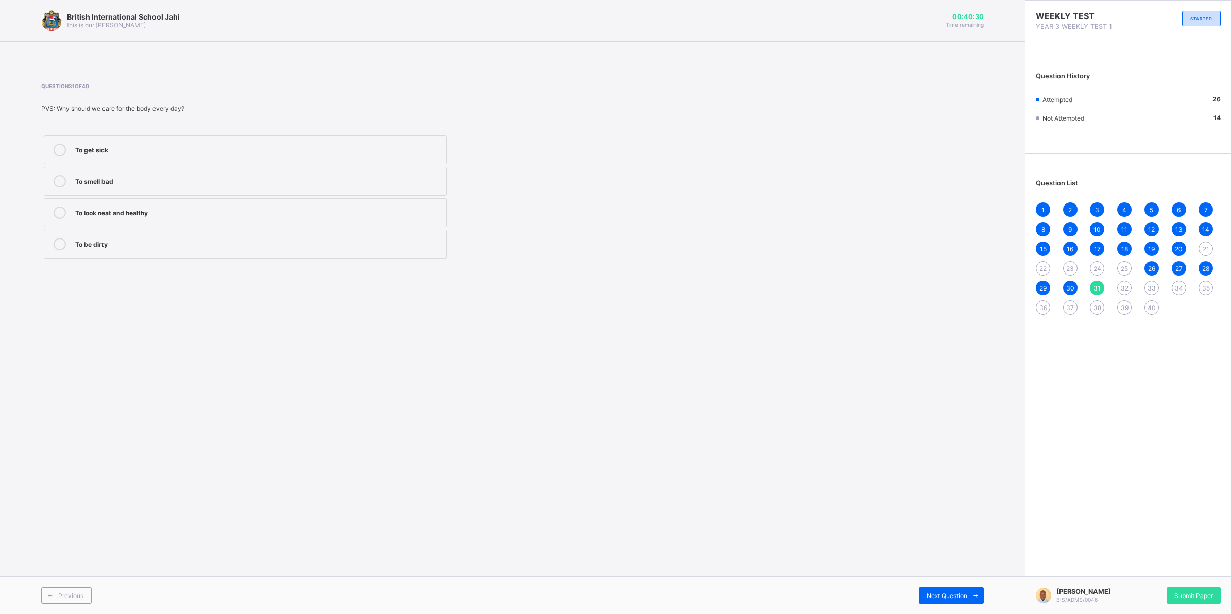
click at [1121, 286] on span "32" at bounding box center [1124, 288] width 8 height 8
click at [166, 174] on label "Shoe" at bounding box center [245, 181] width 403 height 29
click at [1152, 284] on span "33" at bounding box center [1151, 288] width 8 height 8
click at [310, 184] on div "Sleeping without bathing" at bounding box center [258, 180] width 366 height 10
click at [971, 591] on span at bounding box center [975, 595] width 16 height 16
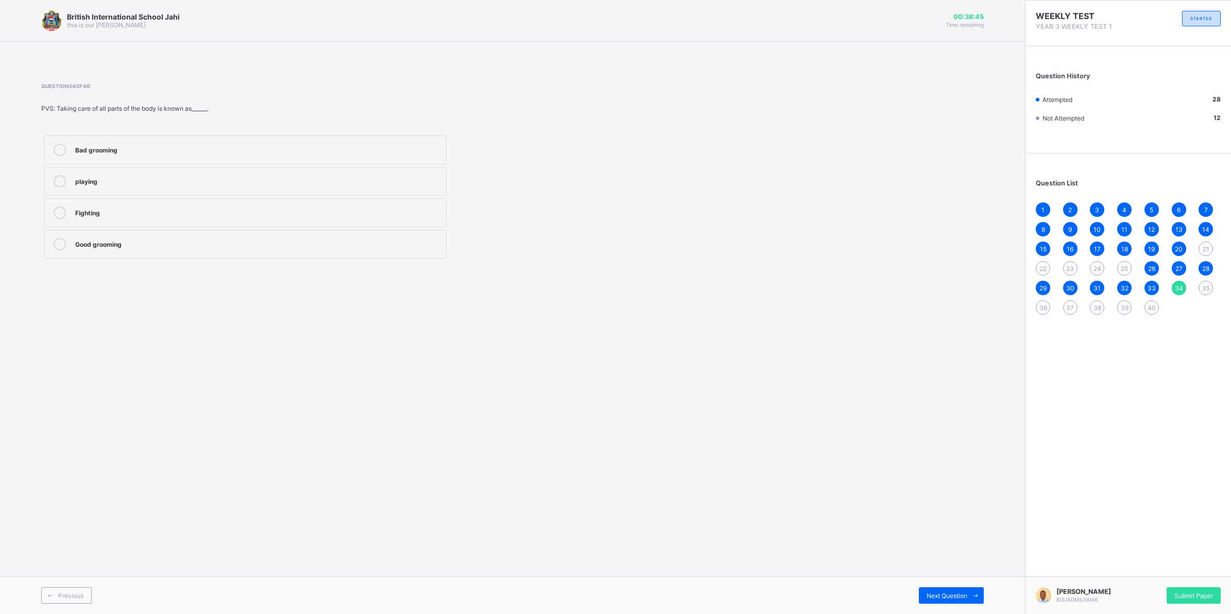
click at [421, 235] on label "Good grooming" at bounding box center [245, 244] width 403 height 29
drag, startPoint x: 960, startPoint y: 579, endPoint x: 963, endPoint y: 564, distance: 15.2
click at [963, 564] on div "British International School Jahi this is our [PERSON_NAME] 00:38:41 Time remai…" at bounding box center [512, 307] width 1025 height 614
drag, startPoint x: 963, startPoint y: 564, endPoint x: 950, endPoint y: 591, distance: 29.5
click at [950, 591] on div "Next Question" at bounding box center [951, 595] width 65 height 16
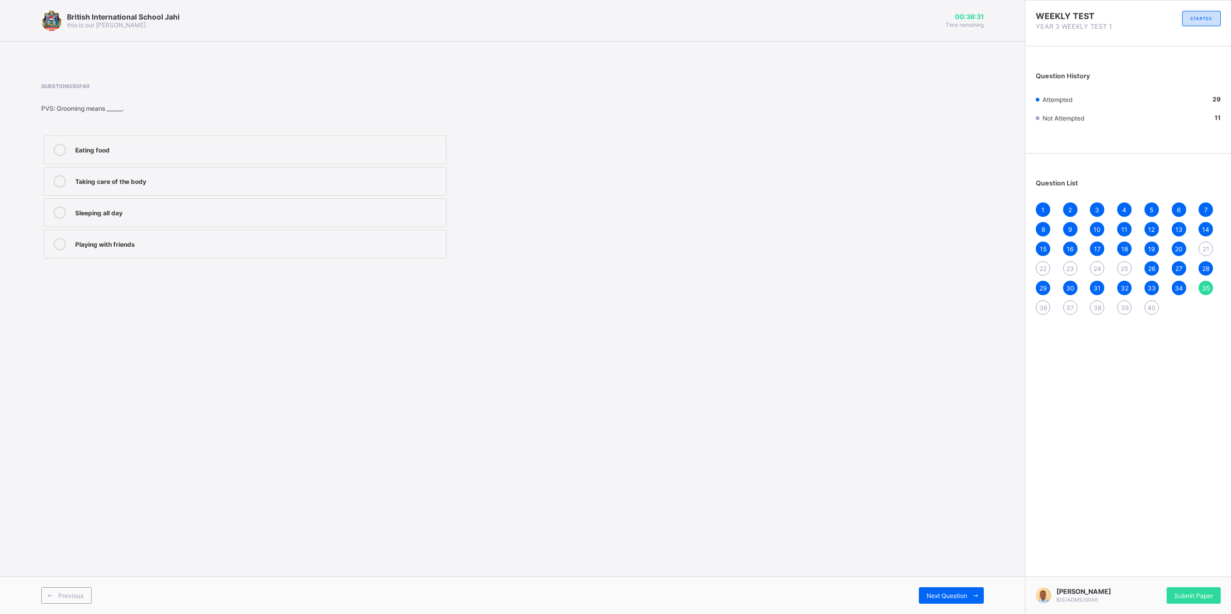
click at [395, 183] on div "Taking care of the body" at bounding box center [258, 180] width 366 height 10
drag, startPoint x: 950, startPoint y: 490, endPoint x: 959, endPoint y: 568, distance: 78.2
click at [959, 568] on div "British International School Jahi this is our [PERSON_NAME] 00:38:24 Time remai…" at bounding box center [512, 307] width 1025 height 614
click at [958, 574] on div "British International School Jahi this is our [PERSON_NAME] 00:38:24 Time remai…" at bounding box center [512, 307] width 1025 height 614
drag, startPoint x: 958, startPoint y: 580, endPoint x: 956, endPoint y: 588, distance: 8.4
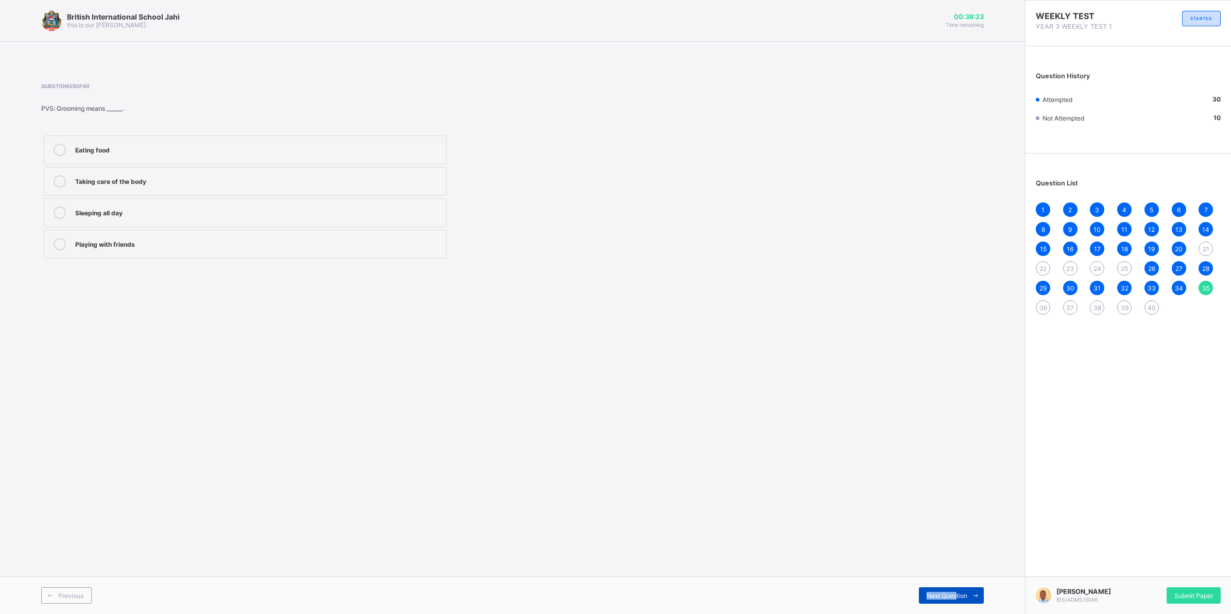
click at [956, 588] on div "Previous Next Question" at bounding box center [512, 595] width 1025 height 38
drag, startPoint x: 956, startPoint y: 588, endPoint x: 943, endPoint y: 588, distance: 13.4
click at [943, 588] on div "Next Question" at bounding box center [951, 595] width 65 height 16
click at [943, 590] on div "Next Question" at bounding box center [951, 595] width 65 height 16
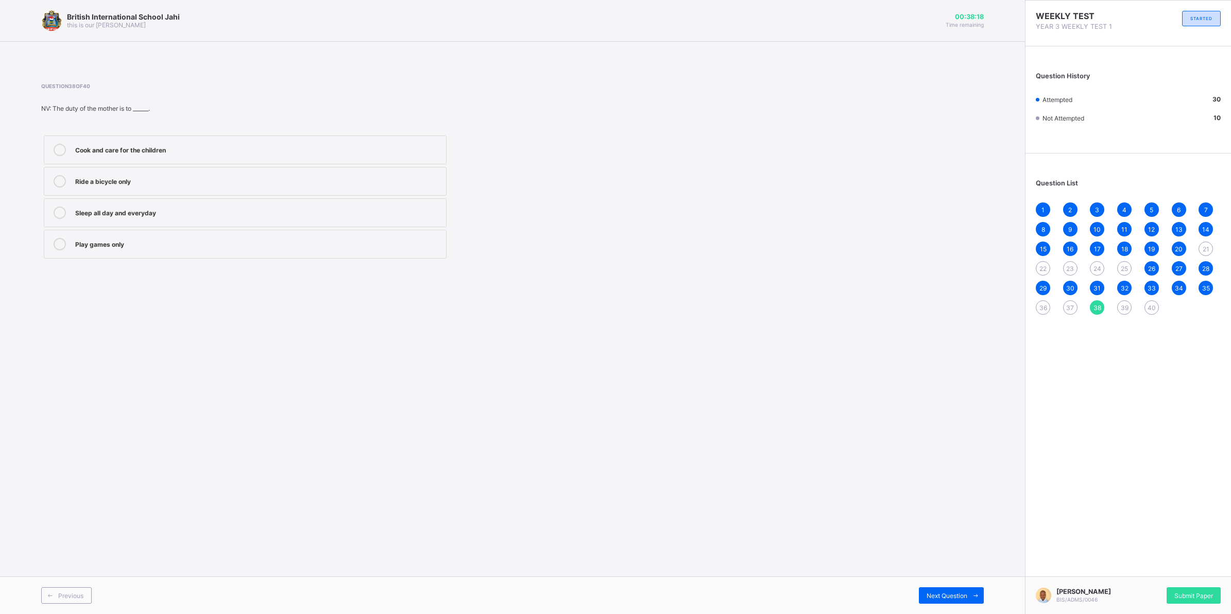
click at [1210, 287] on div "35" at bounding box center [1205, 288] width 14 height 14
click at [1042, 305] on span "36" at bounding box center [1043, 308] width 8 height 8
click at [246, 157] on label "Disobey" at bounding box center [245, 149] width 403 height 29
click at [958, 584] on div "Previous Next Question" at bounding box center [512, 595] width 1025 height 38
click at [957, 595] on span "Next Question" at bounding box center [946, 596] width 41 height 8
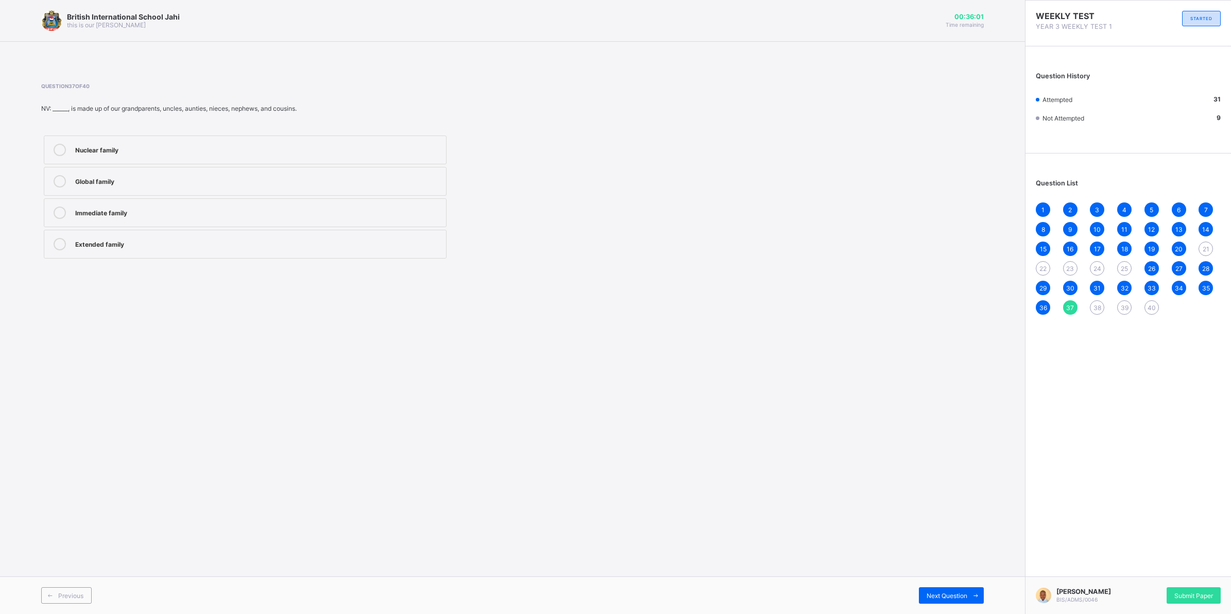
click at [230, 247] on div "Extended family" at bounding box center [258, 243] width 366 height 10
click at [938, 582] on div "Previous Next Question" at bounding box center [512, 595] width 1025 height 38
click at [951, 595] on span "Next Question" at bounding box center [946, 596] width 41 height 8
click at [346, 149] on div "Cook and care for the children" at bounding box center [258, 149] width 366 height 10
click at [953, 590] on div "Next Question" at bounding box center [951, 595] width 65 height 16
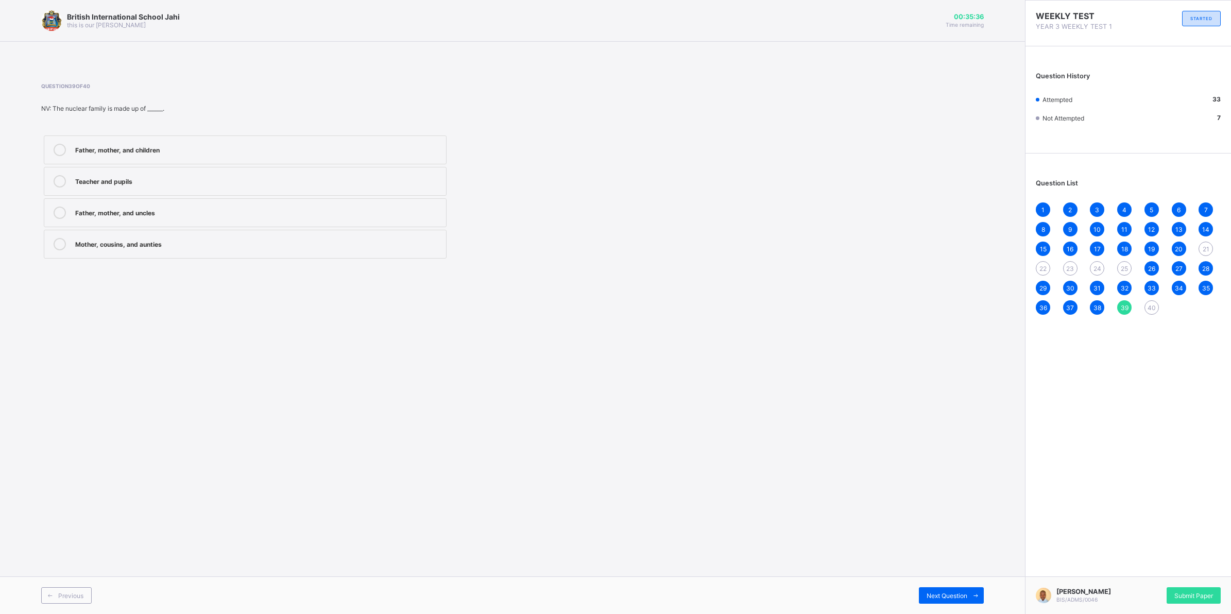
click at [436, 138] on label "Father, mother, and children" at bounding box center [245, 149] width 403 height 29
click at [935, 578] on div "Previous Next Question" at bounding box center [512, 595] width 1025 height 38
click at [969, 596] on span at bounding box center [975, 595] width 16 height 16
click at [335, 152] on div "A group of people closely related by blood" at bounding box center [258, 149] width 366 height 10
click at [1187, 593] on span "Submit Paper" at bounding box center [1193, 596] width 39 height 8
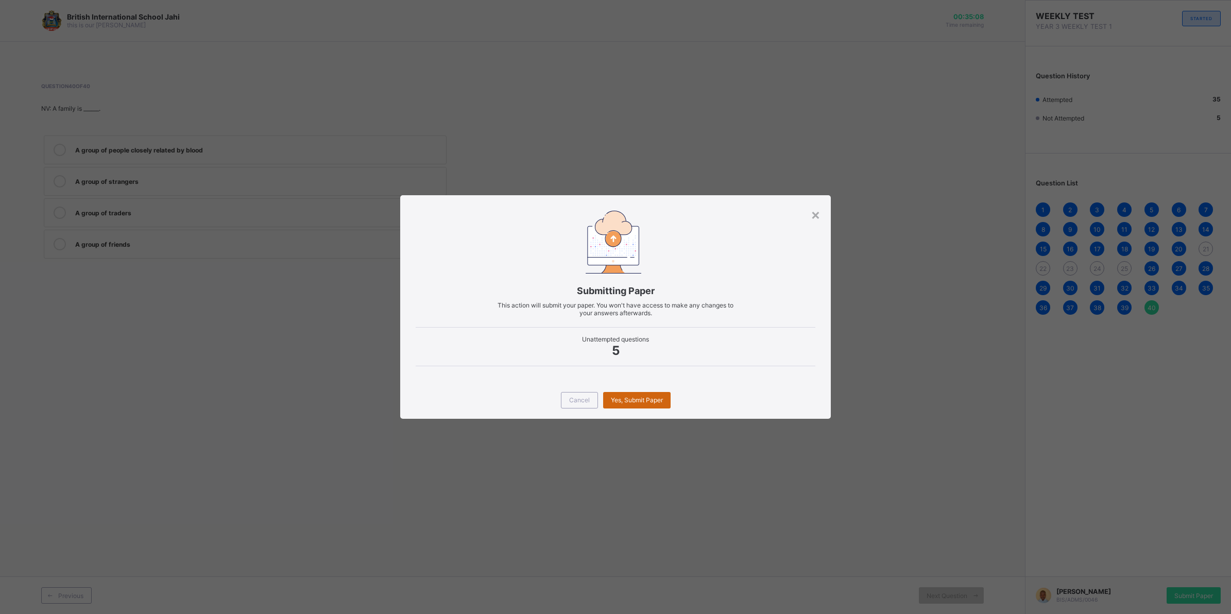
click at [642, 402] on span "Yes, Submit Paper" at bounding box center [637, 400] width 52 height 8
